Goal: Task Accomplishment & Management: Use online tool/utility

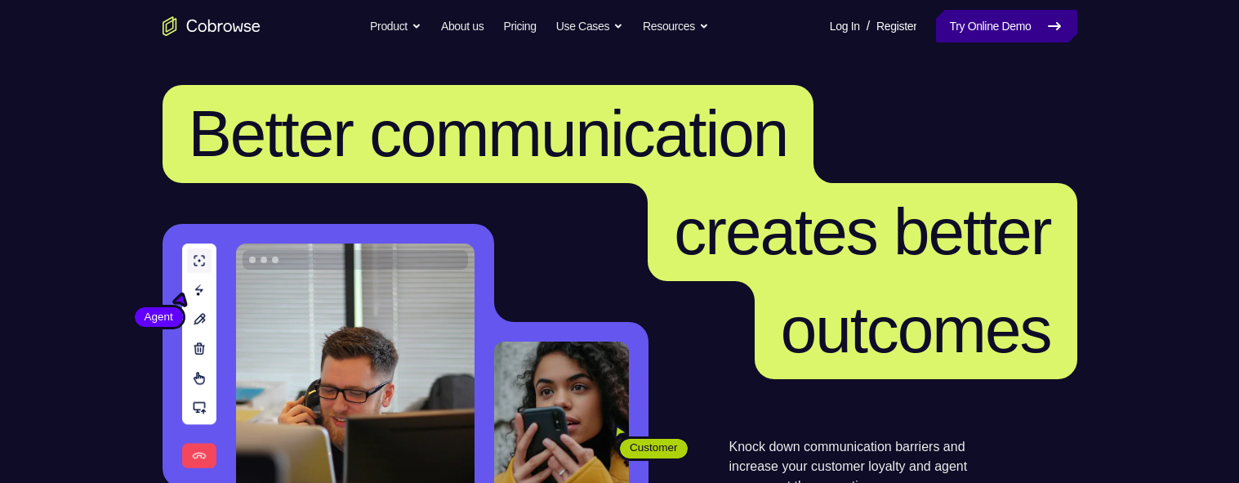
click at [1008, 11] on link "Try Online Demo" at bounding box center [1006, 26] width 140 height 33
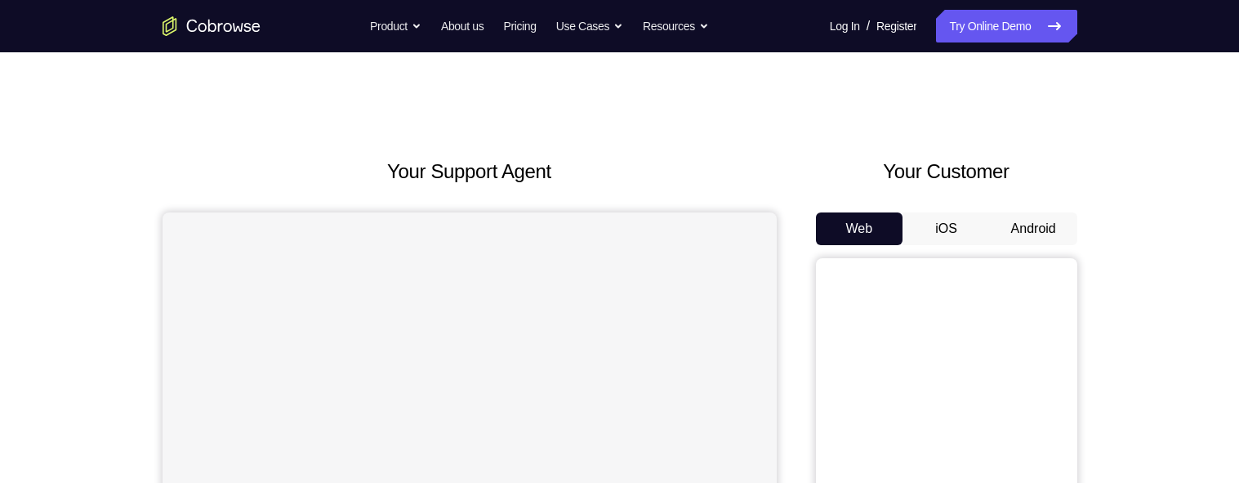
click at [1065, 212] on button "Android" at bounding box center [1033, 228] width 87 height 33
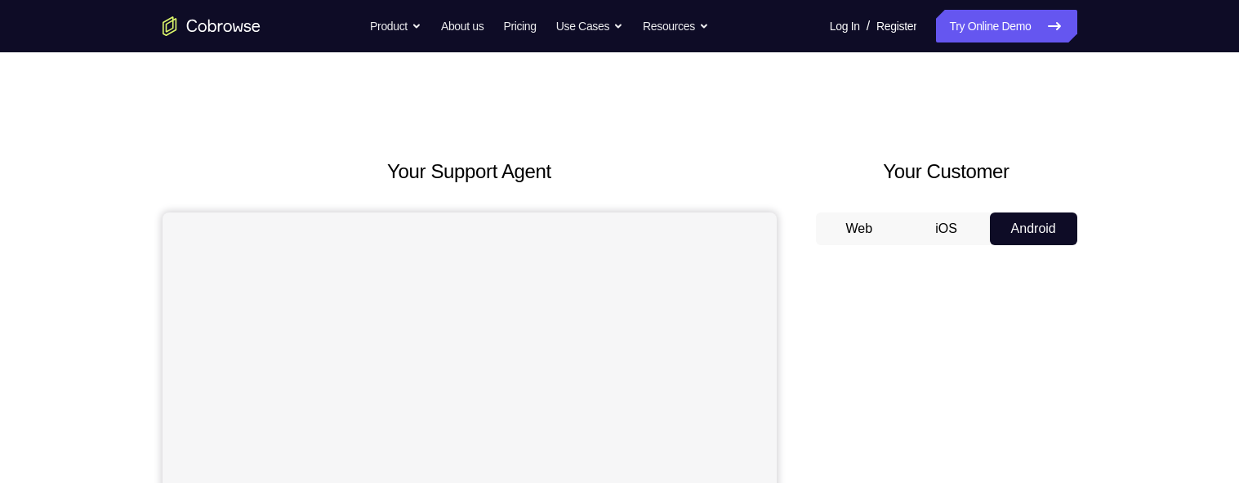
click at [878, 244] on button "Web" at bounding box center [859, 228] width 87 height 33
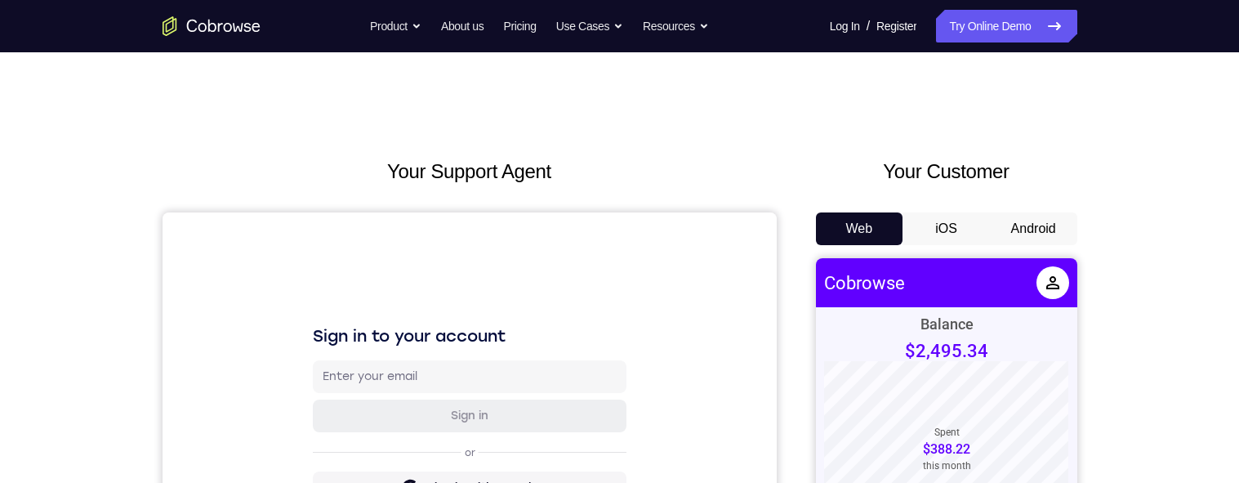
scroll to position [108, 0]
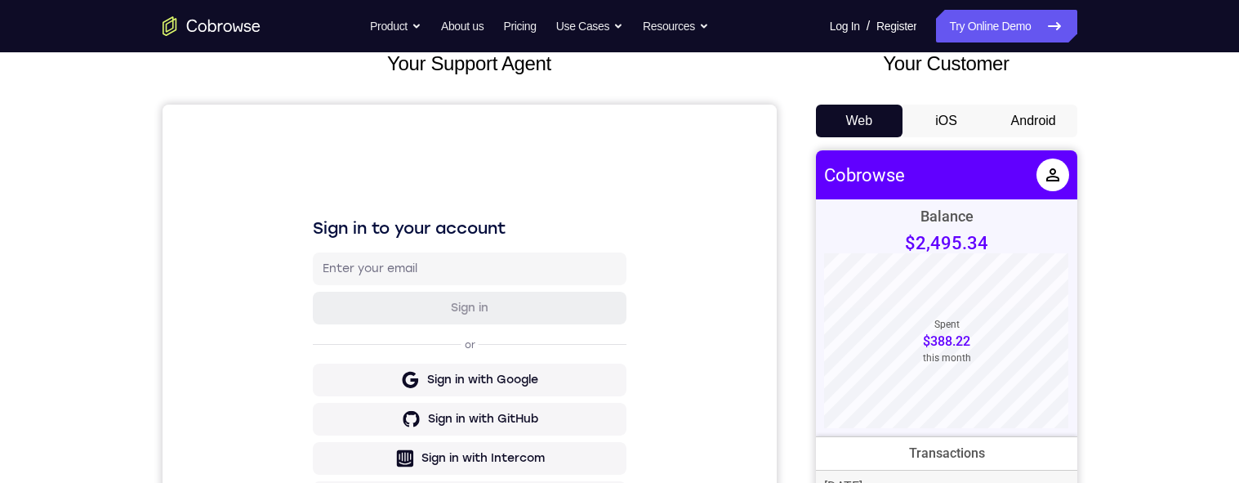
click at [1045, 121] on button "Android" at bounding box center [1033, 121] width 87 height 33
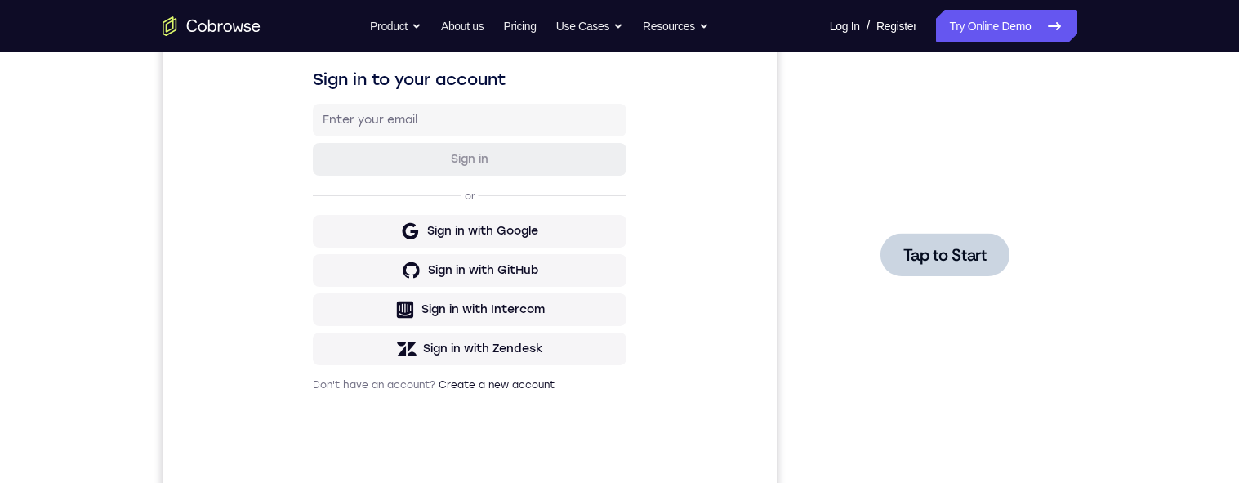
scroll to position [0, 0]
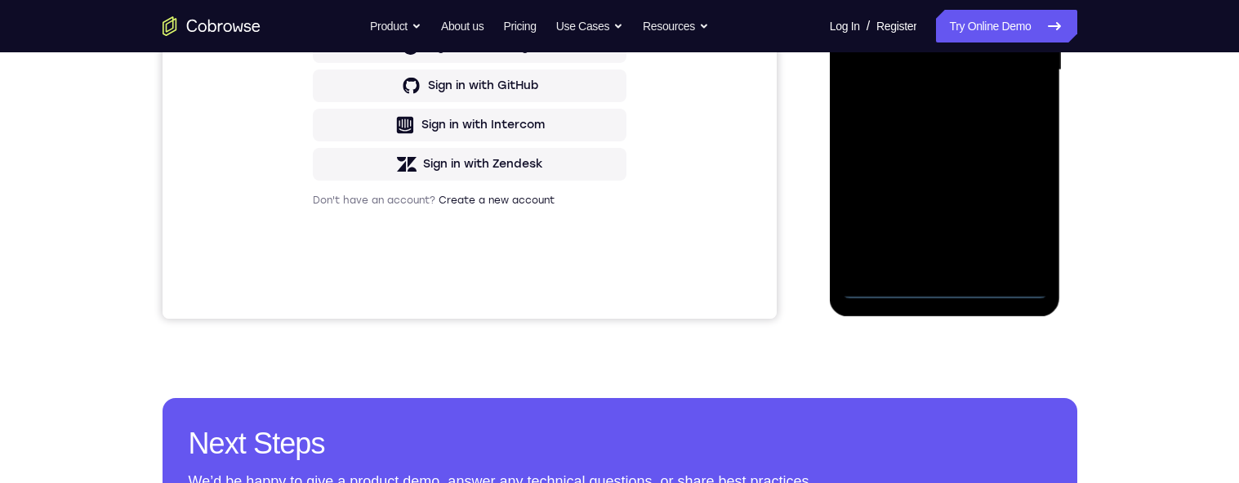
scroll to position [483, 0]
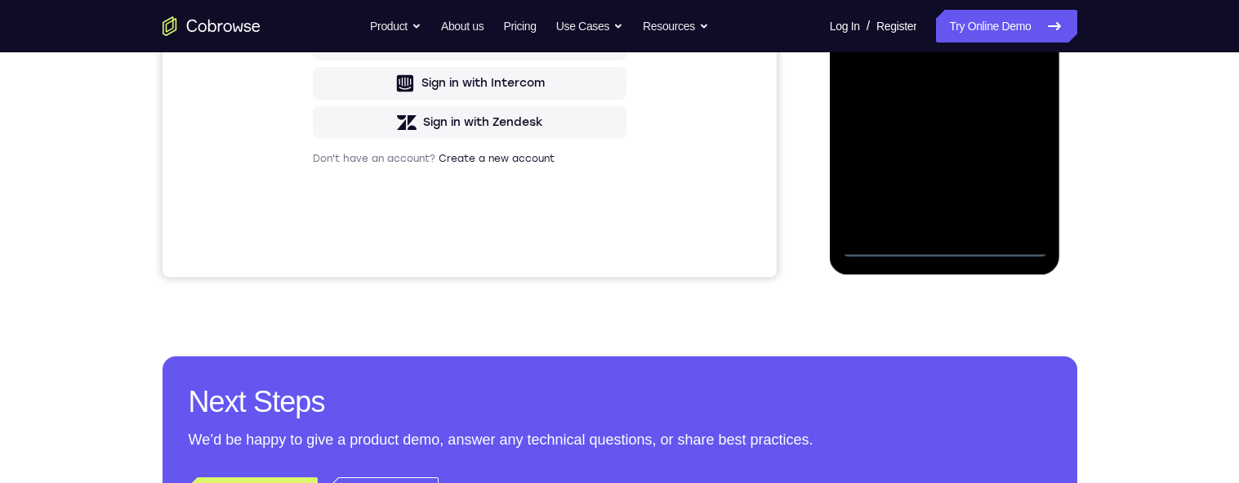
click at [942, 252] on div at bounding box center [945, 28] width 206 height 457
click at [955, 247] on div at bounding box center [945, 28] width 206 height 457
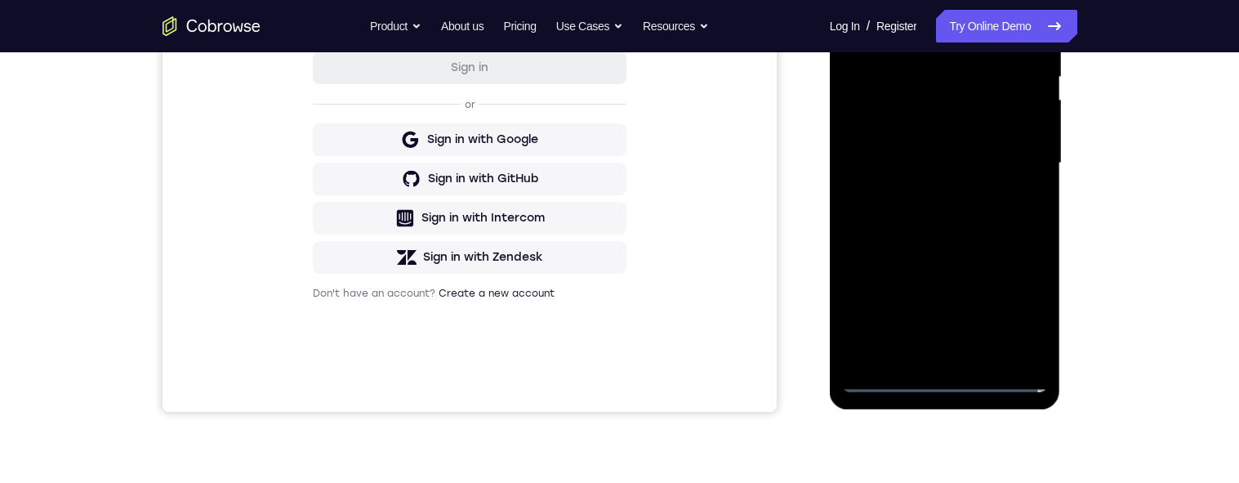
scroll to position [337, 0]
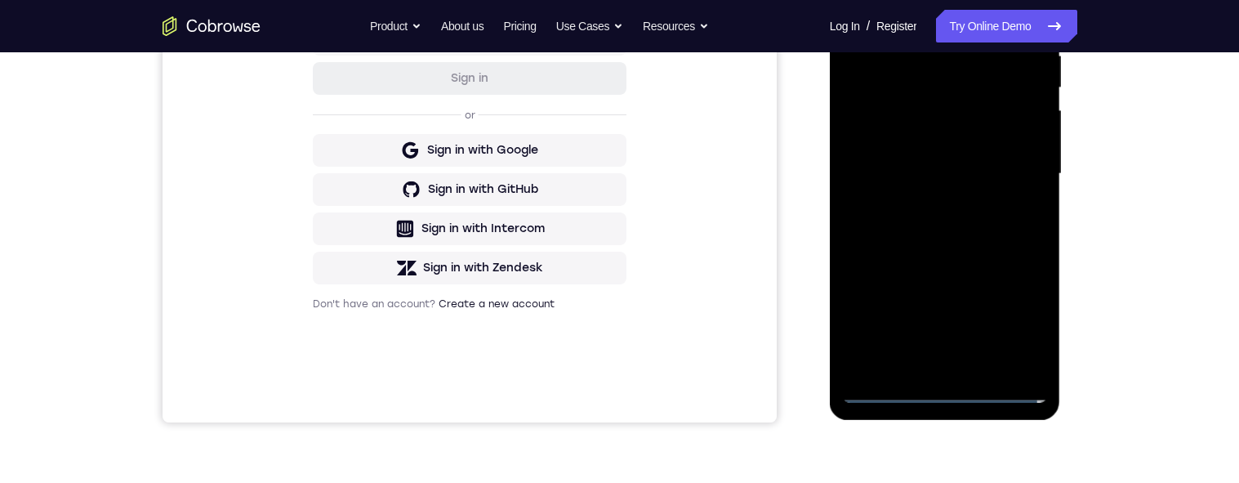
click at [1019, 321] on div at bounding box center [945, 173] width 206 height 457
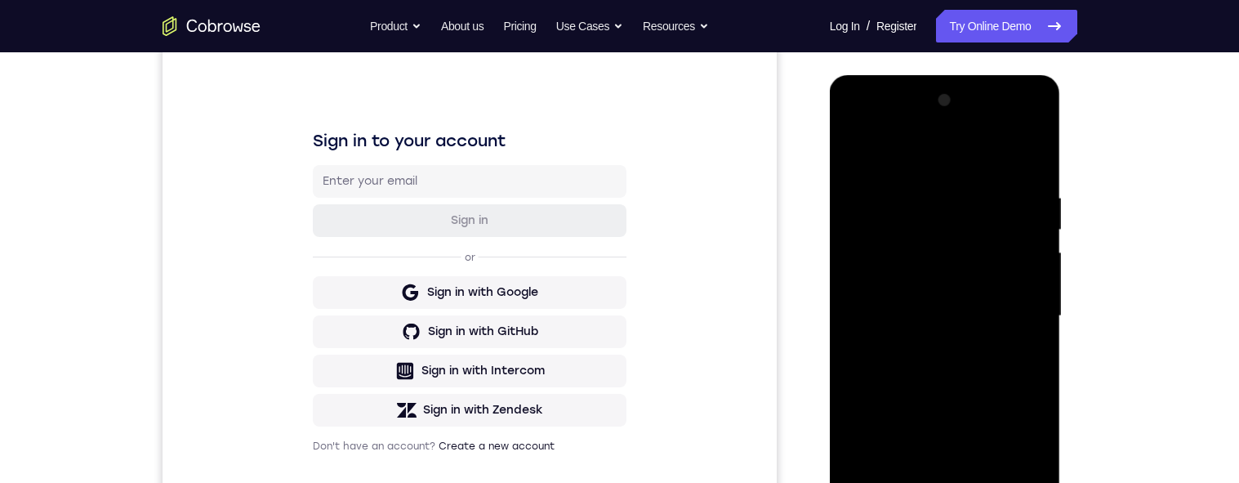
click at [931, 162] on div at bounding box center [945, 315] width 206 height 457
click at [927, 227] on div at bounding box center [945, 315] width 206 height 457
click at [917, 127] on div at bounding box center [945, 315] width 206 height 457
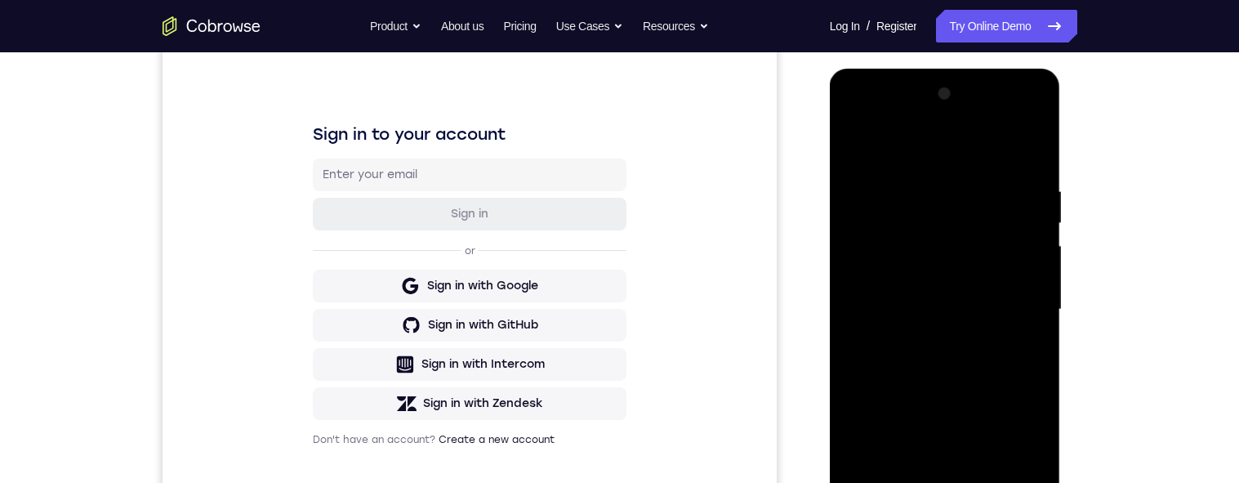
scroll to position [188, 0]
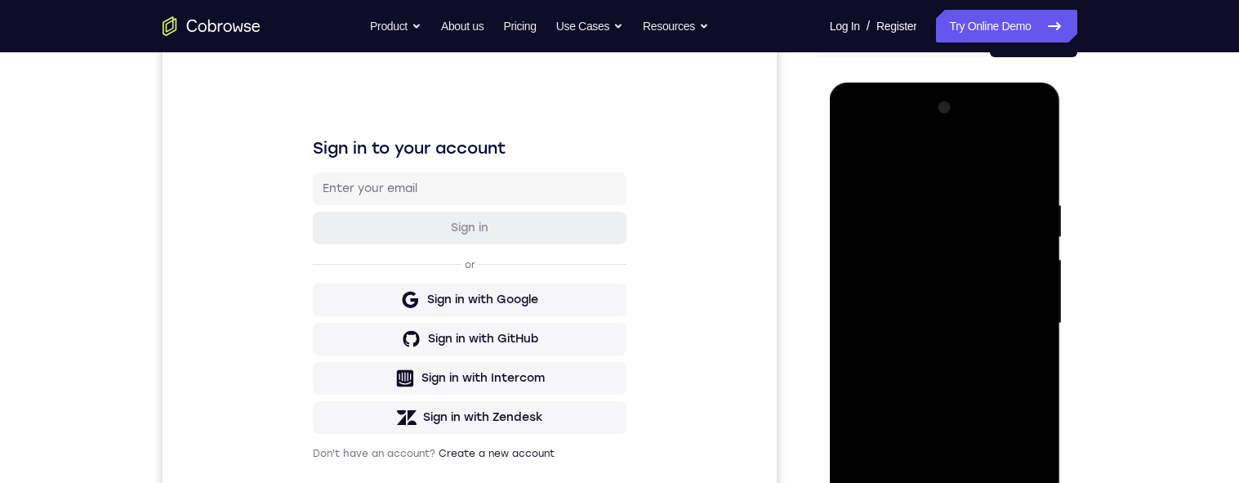
click at [868, 158] on div at bounding box center [945, 323] width 206 height 457
drag, startPoint x: 868, startPoint y: 158, endPoint x: 1657, endPoint y: 278, distance: 798.0
click at [868, 158] on div at bounding box center [945, 323] width 206 height 457
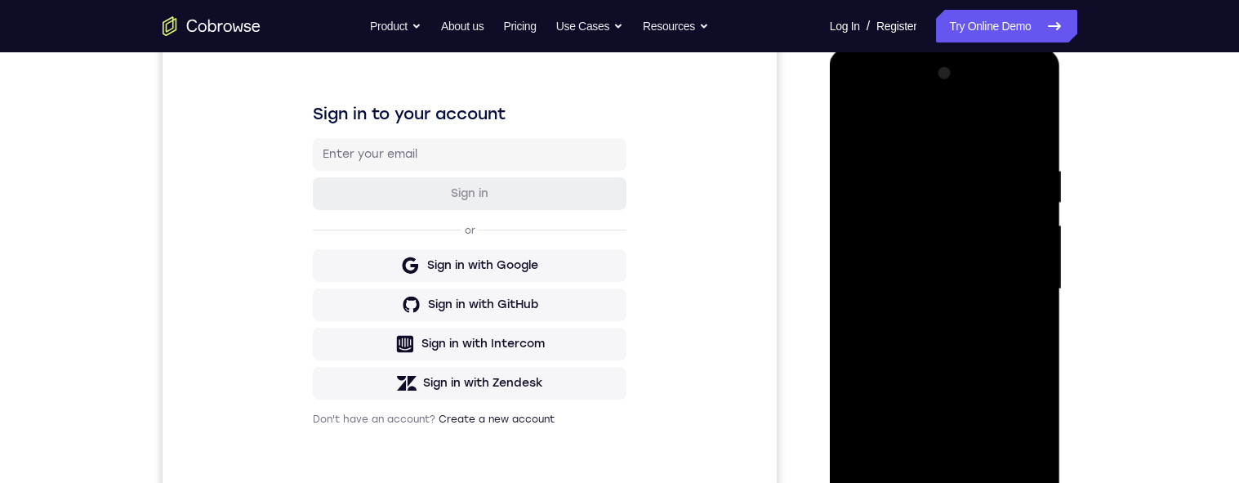
scroll to position [326, 0]
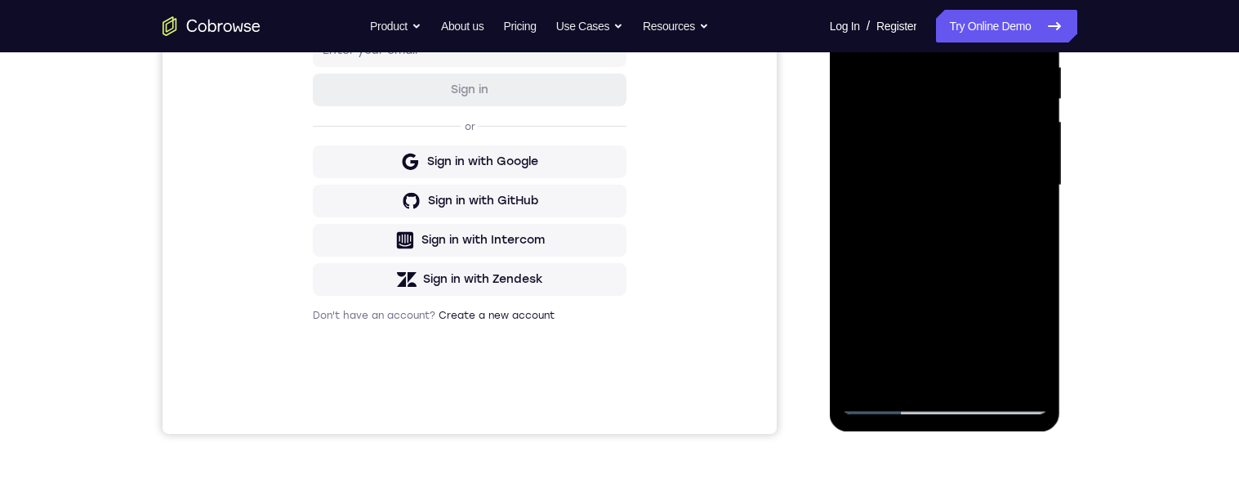
click at [883, 407] on div at bounding box center [945, 185] width 206 height 457
click at [884, 412] on div at bounding box center [945, 185] width 206 height 457
click at [888, 389] on div at bounding box center [945, 185] width 206 height 457
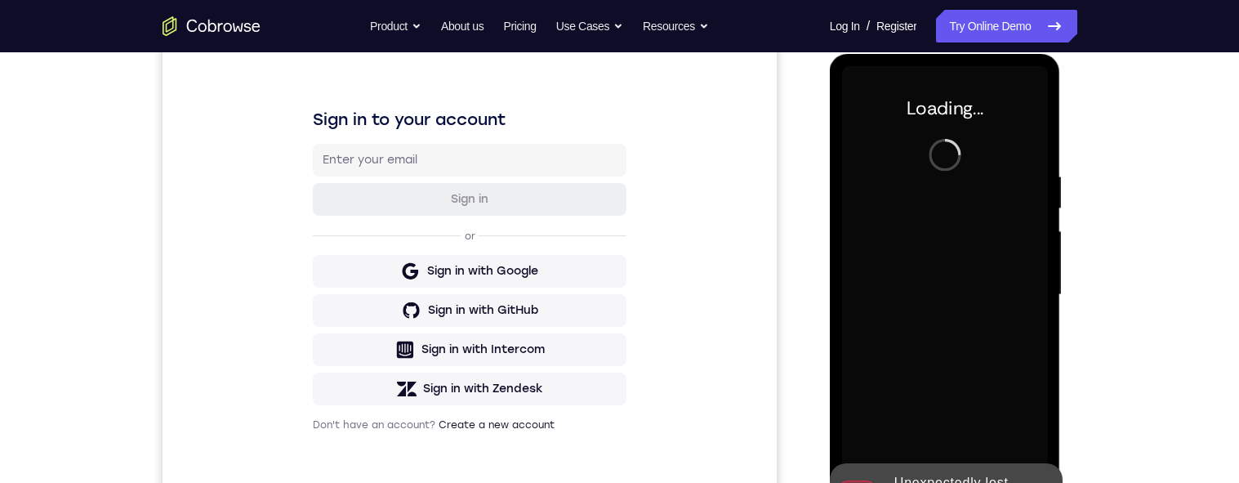
scroll to position [359, 0]
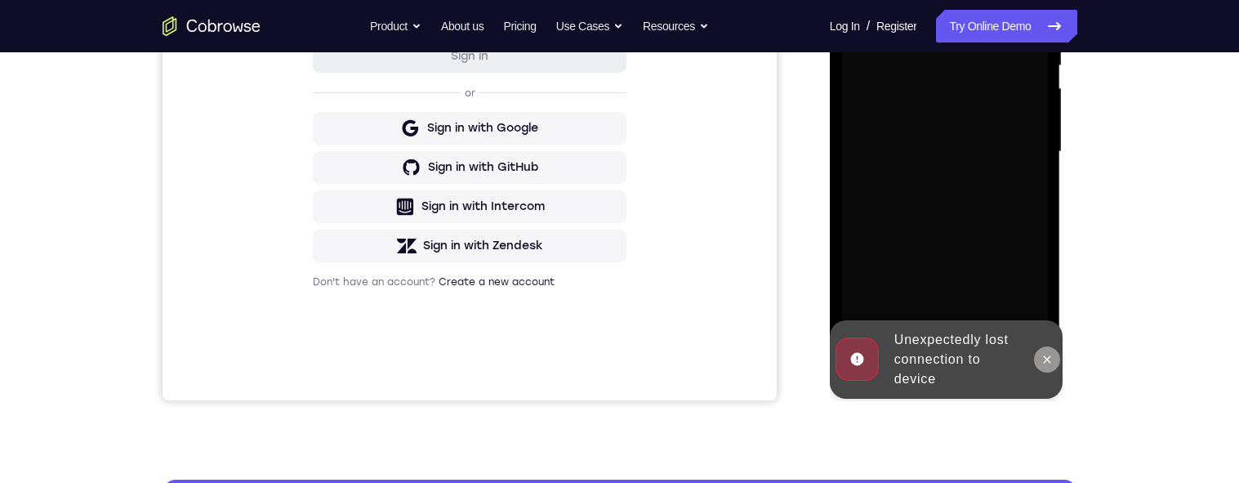
click at [1047, 358] on icon at bounding box center [1047, 358] width 7 height 7
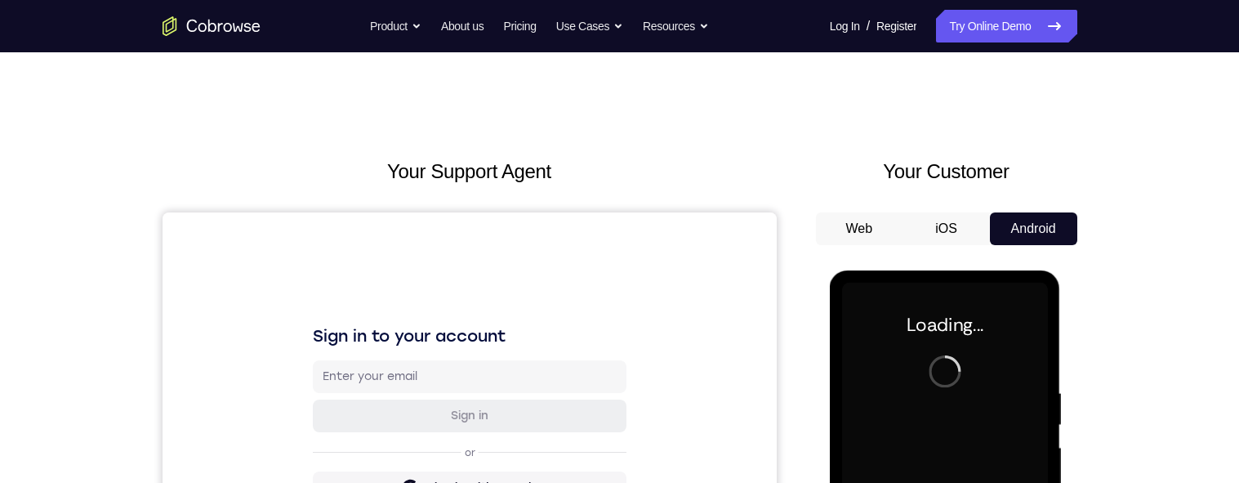
scroll to position [121, 0]
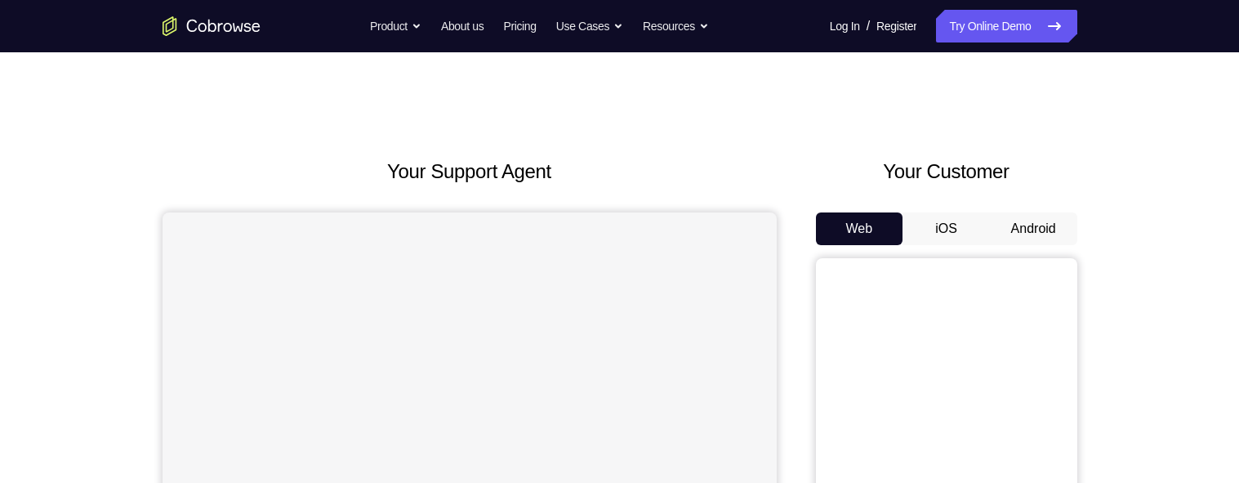
click at [1045, 226] on button "Android" at bounding box center [1033, 228] width 87 height 33
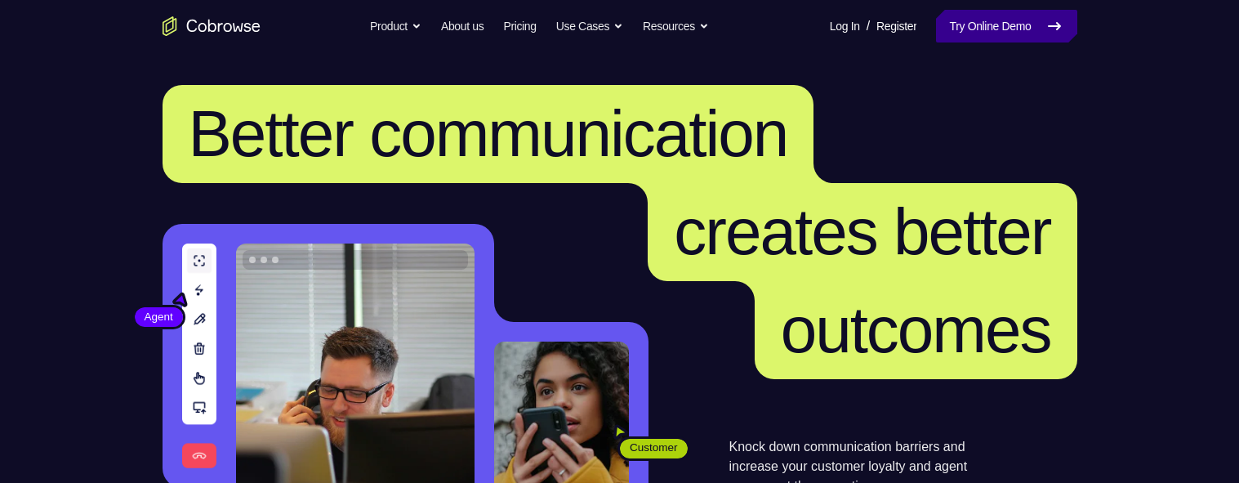
click at [1045, 13] on link "Try Online Demo" at bounding box center [1006, 26] width 140 height 33
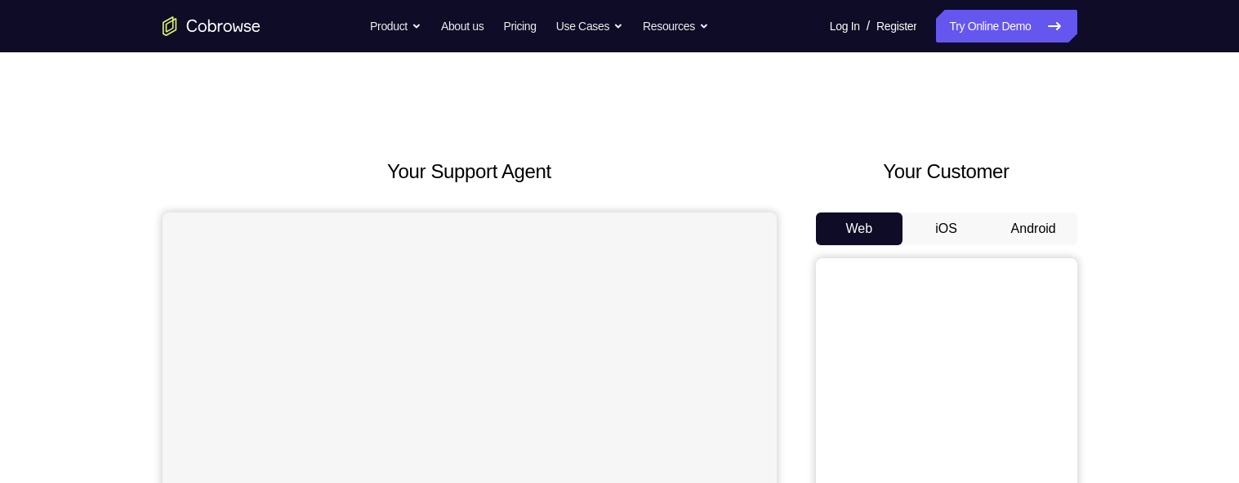
click at [1045, 229] on button "Android" at bounding box center [1033, 228] width 87 height 33
